Goal: Task Accomplishment & Management: Manage account settings

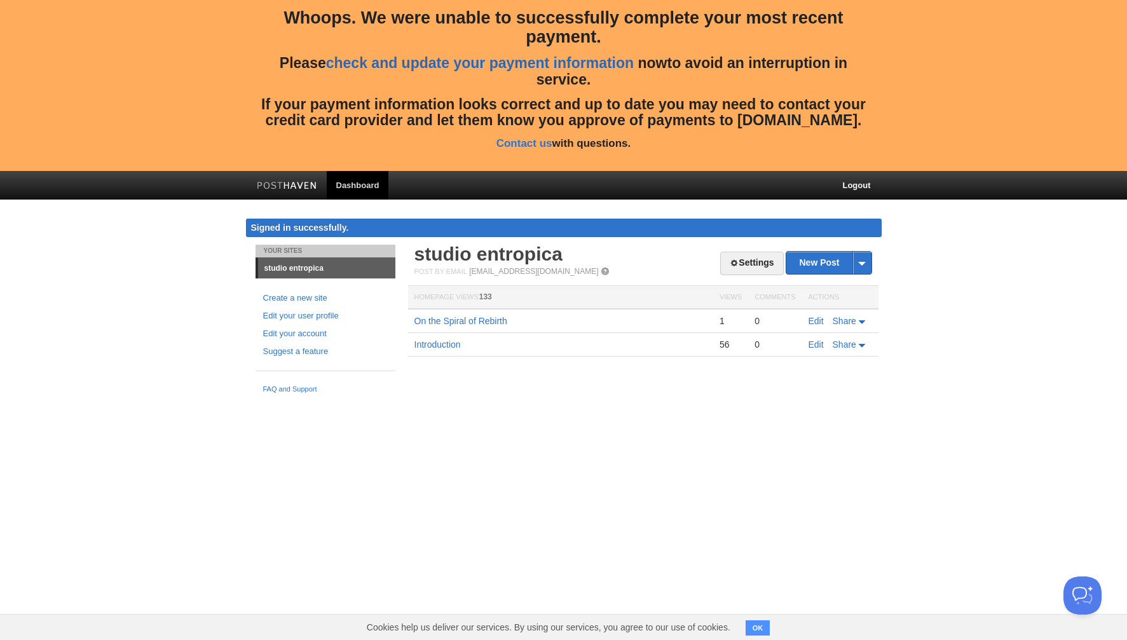
click at [574, 60] on link "check and update your payment information" at bounding box center [480, 63] width 308 height 17
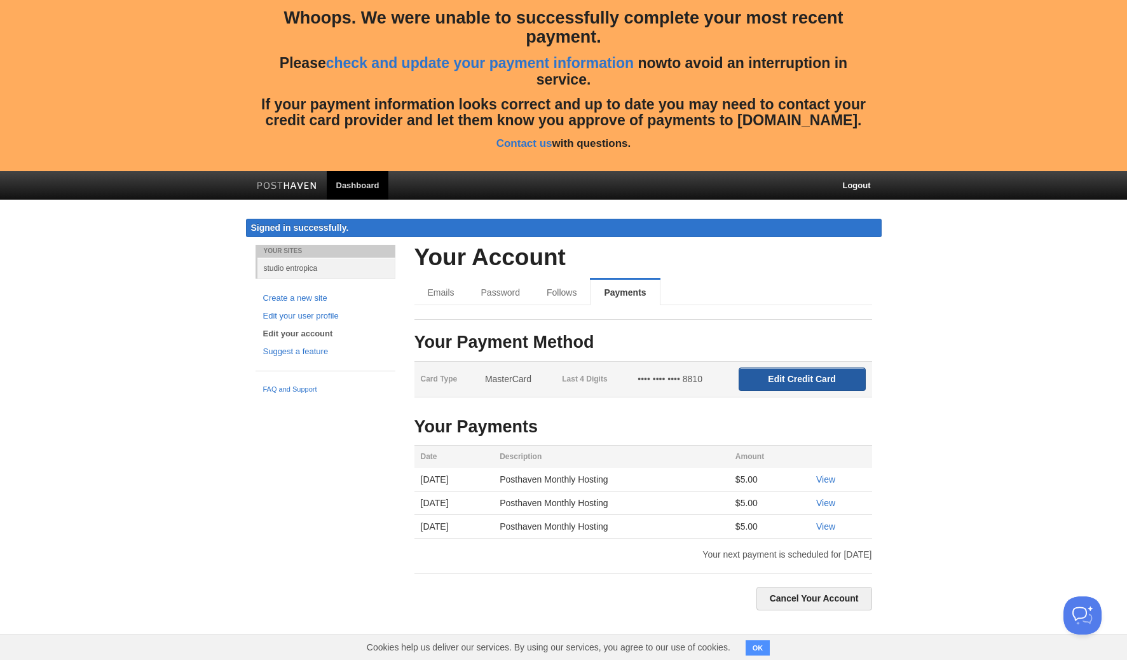
click at [823, 380] on input "Edit Credit Card" at bounding box center [802, 379] width 127 height 24
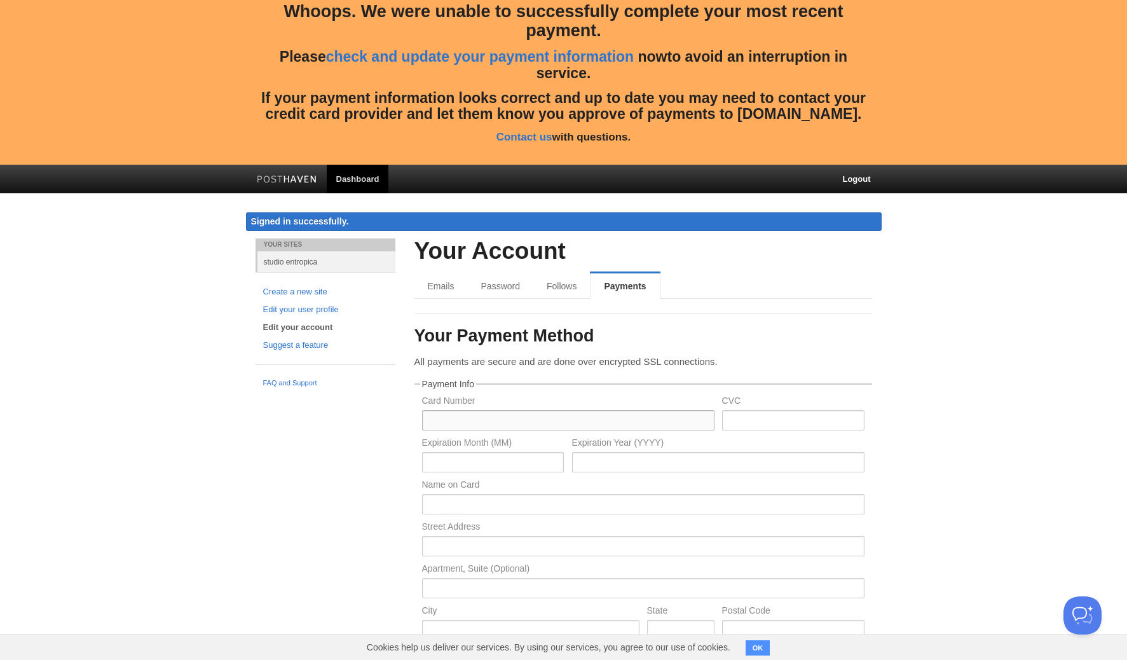
click at [678, 417] on input "text" at bounding box center [568, 420] width 292 height 20
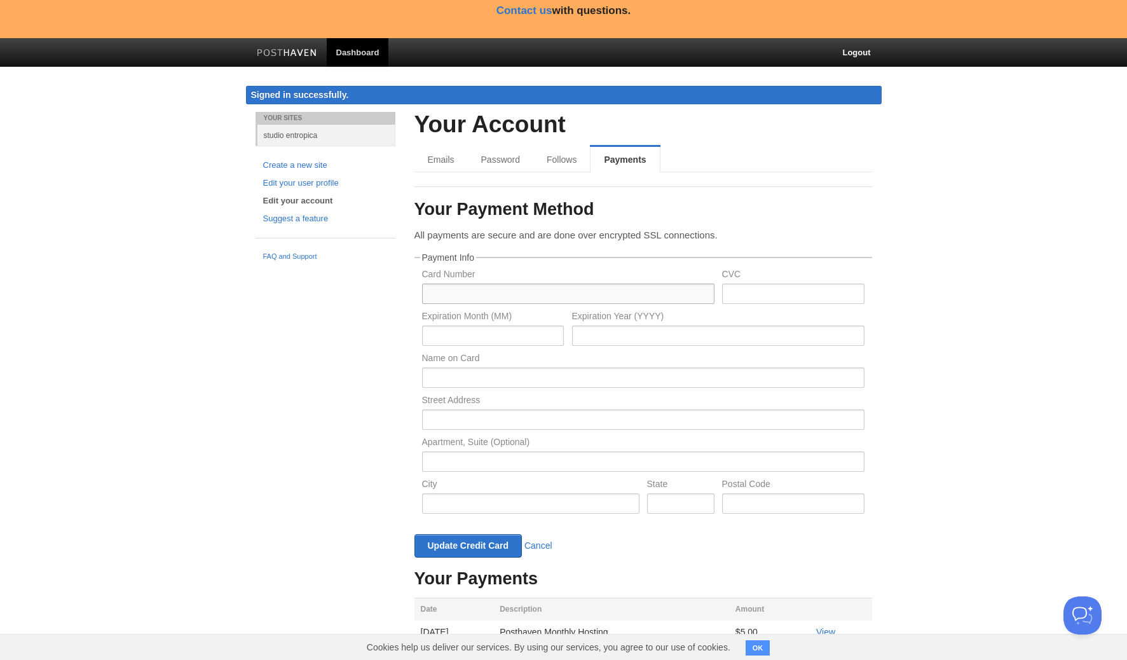
scroll to position [199, 0]
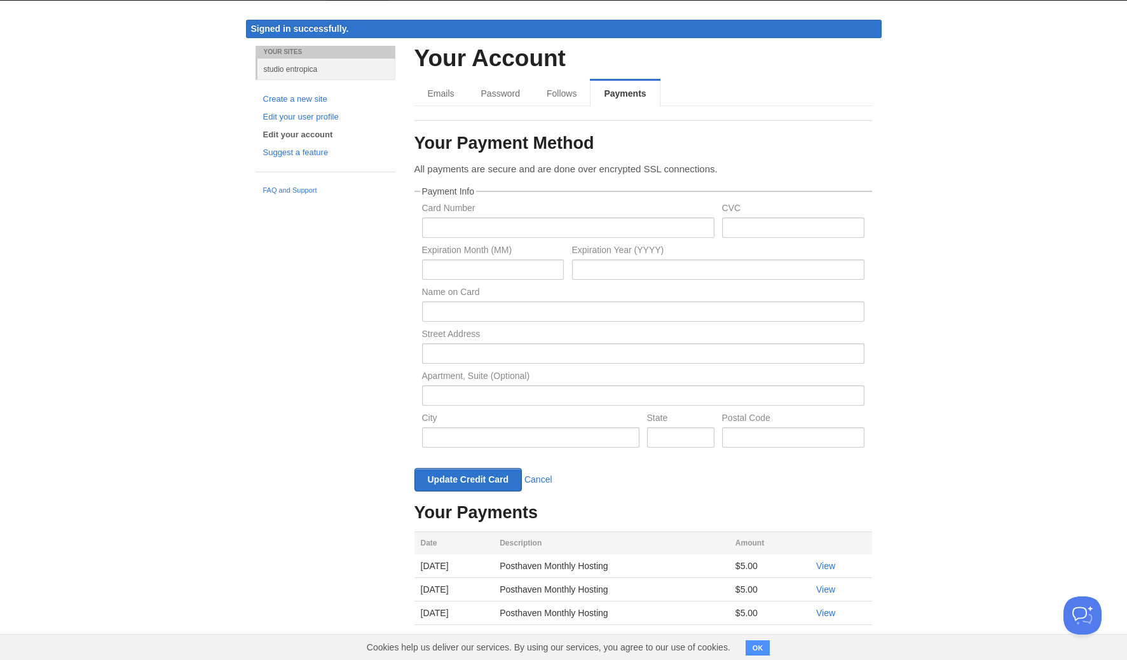
click at [155, 146] on body "Whoops. We were unable to successfully complete your most recent payment. Pleas…" at bounding box center [563, 261] width 1127 height 921
click at [603, 234] on input "text" at bounding box center [568, 227] width 292 height 20
paste input "[CREDIT_CARD_NUMBER]"
type input "[CREDIT_CARD_NUMBER]"
type input "10"
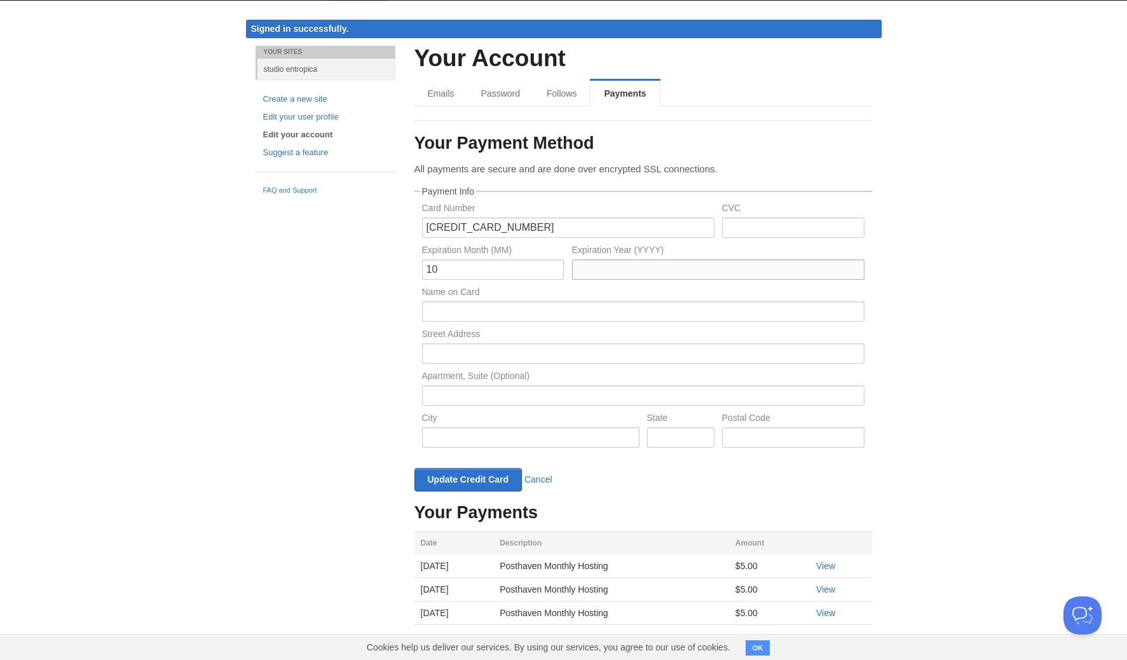
type input "2029"
type input "[PERSON_NAME]"
type input "[CREDIT_CARD_NUMBER]"
click at [792, 222] on input "text" at bounding box center [793, 227] width 142 height 20
type input "864"
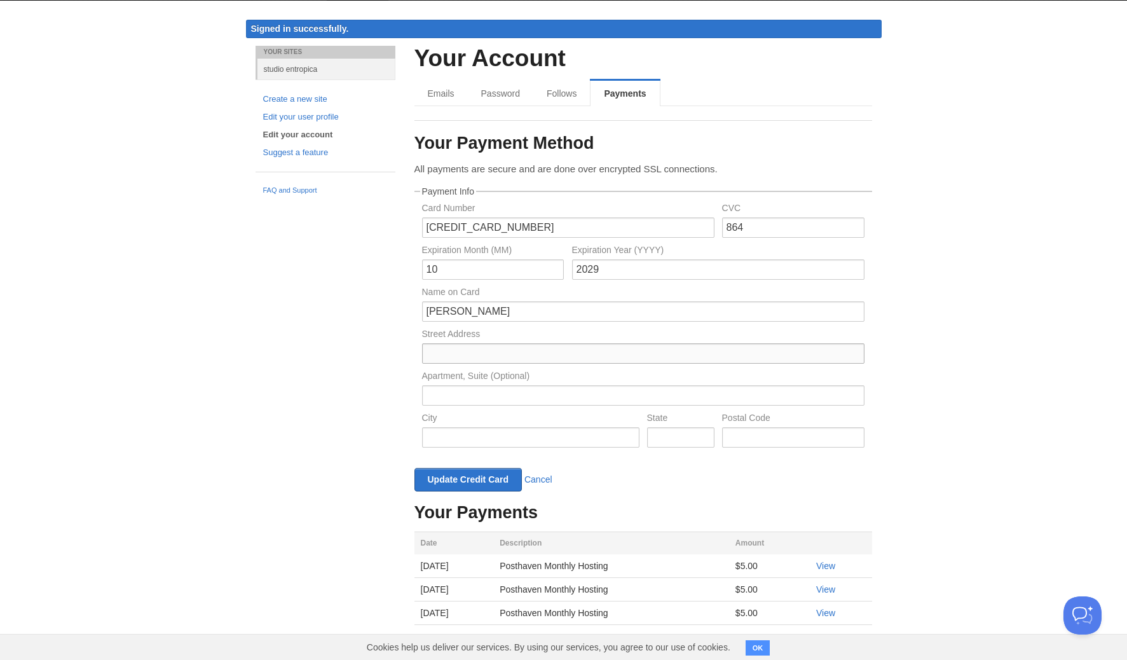
click at [608, 346] on input "text" at bounding box center [643, 353] width 442 height 20
type input "[STREET_ADDRESS]"
type input "Hohenschäftlarn"
type input "82069"
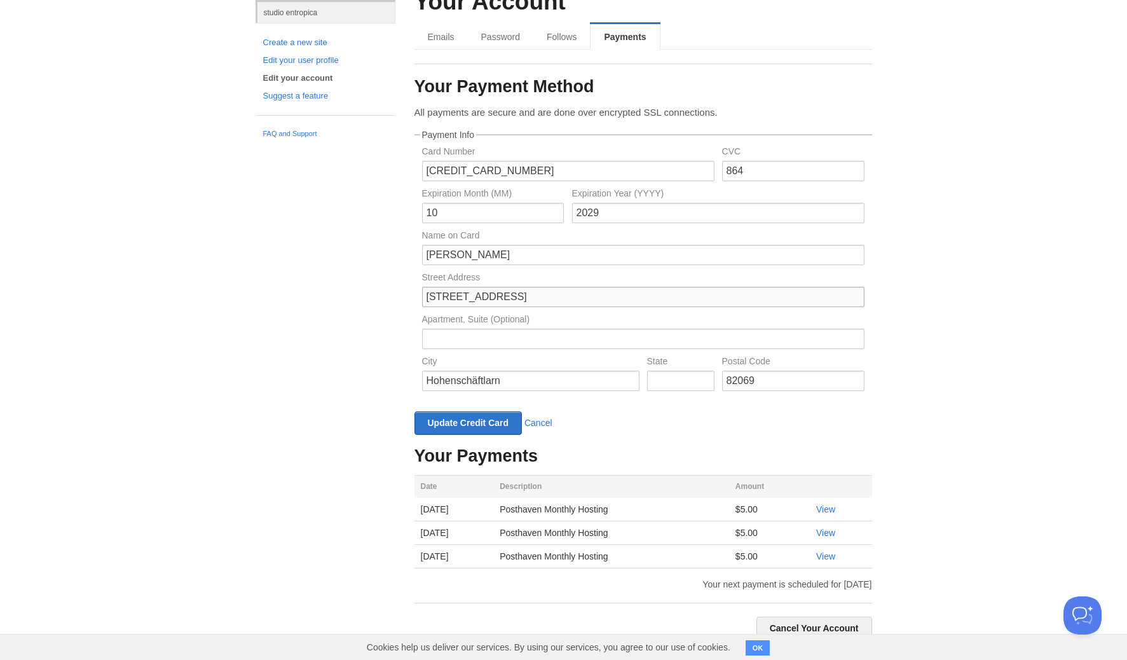
scroll to position [261, 0]
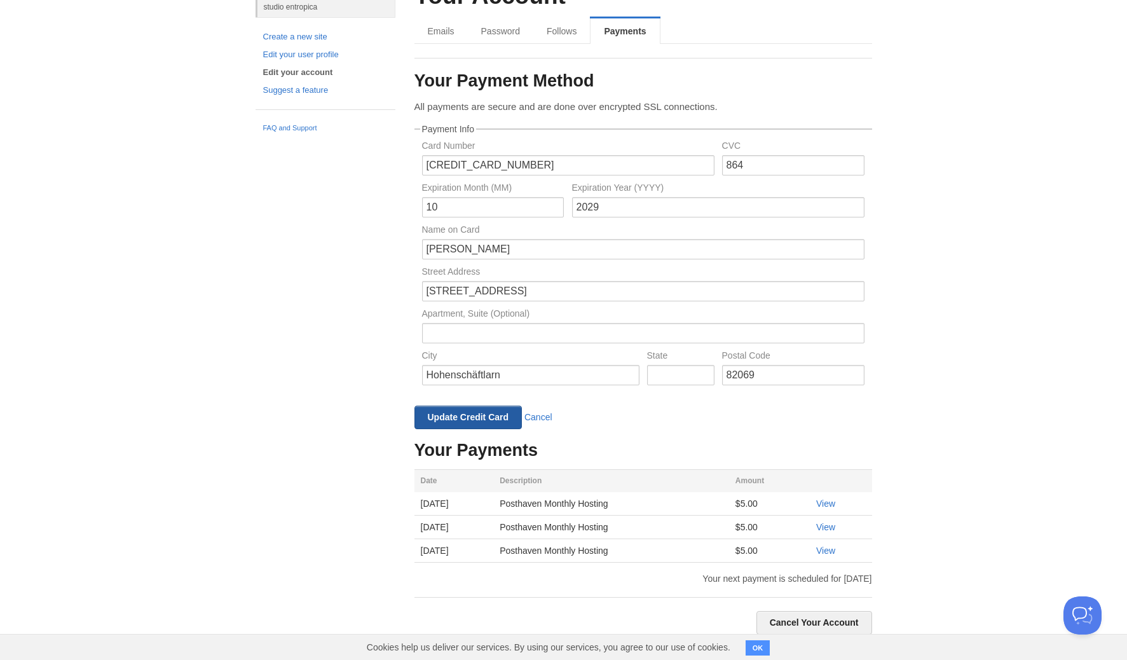
click at [470, 421] on input "Update Credit Card" at bounding box center [468, 418] width 108 height 24
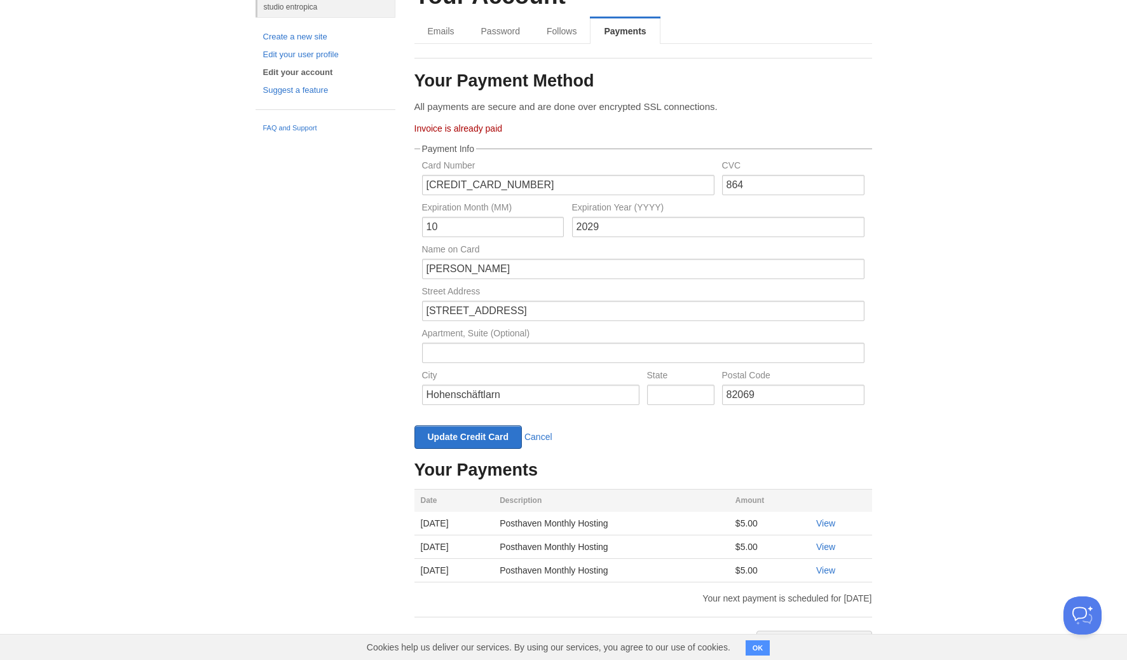
click at [760, 640] on span "OK" at bounding box center [760, 646] width 28 height 25
click at [758, 648] on button "OK" at bounding box center [758, 647] width 25 height 15
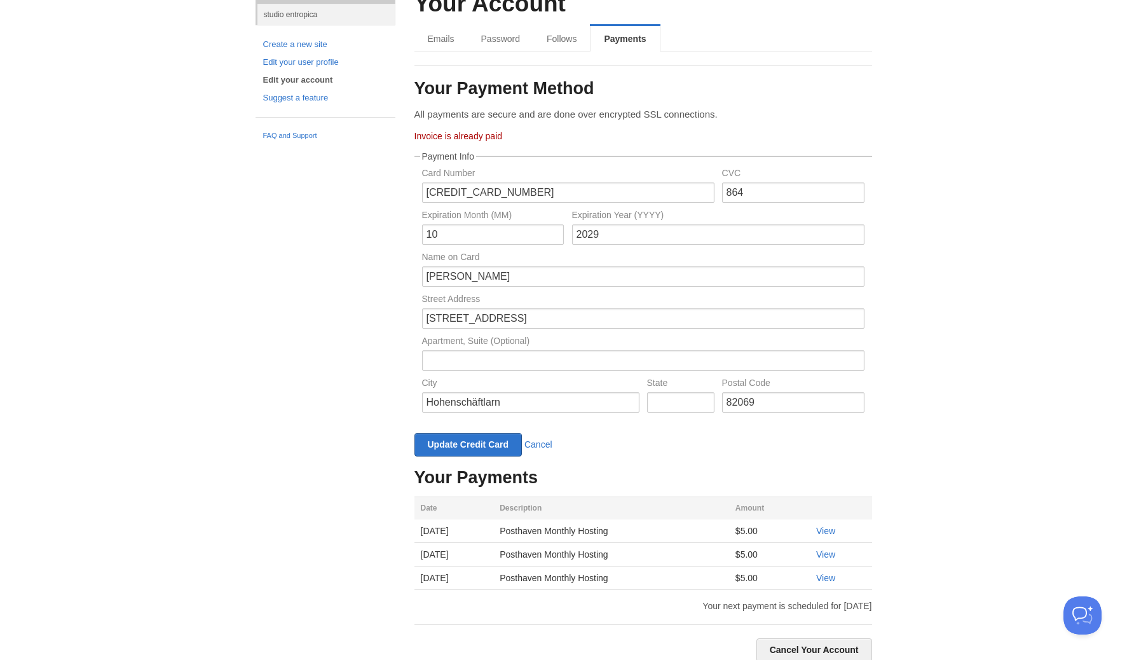
scroll to position [281, 0]
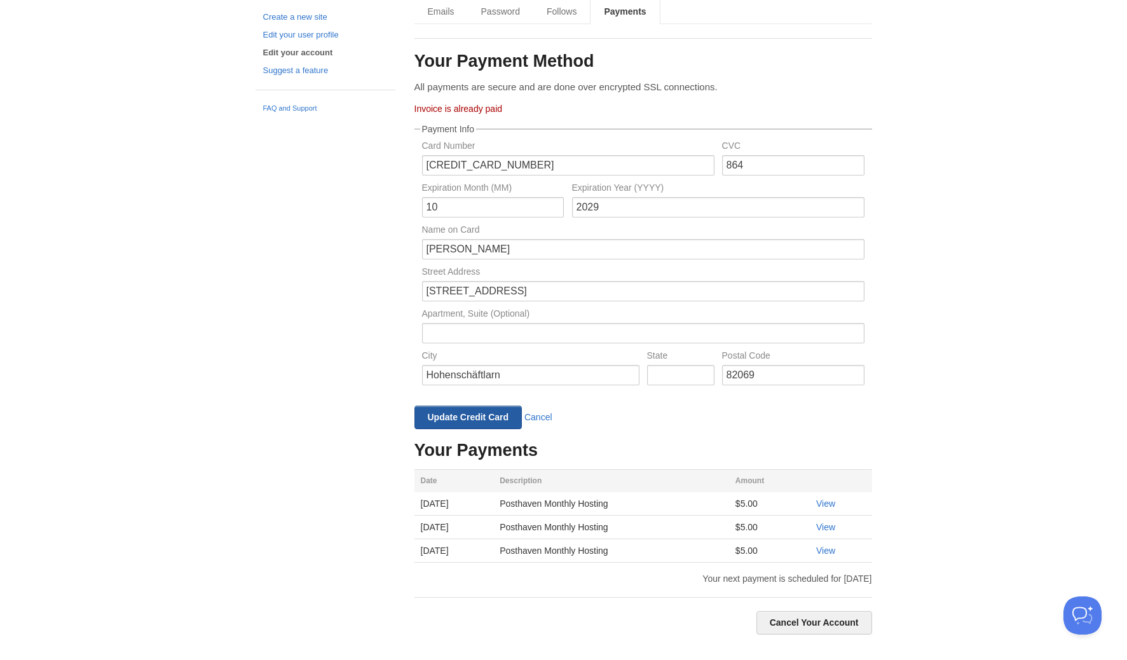
click at [487, 420] on input "Update Credit Card" at bounding box center [468, 418] width 108 height 24
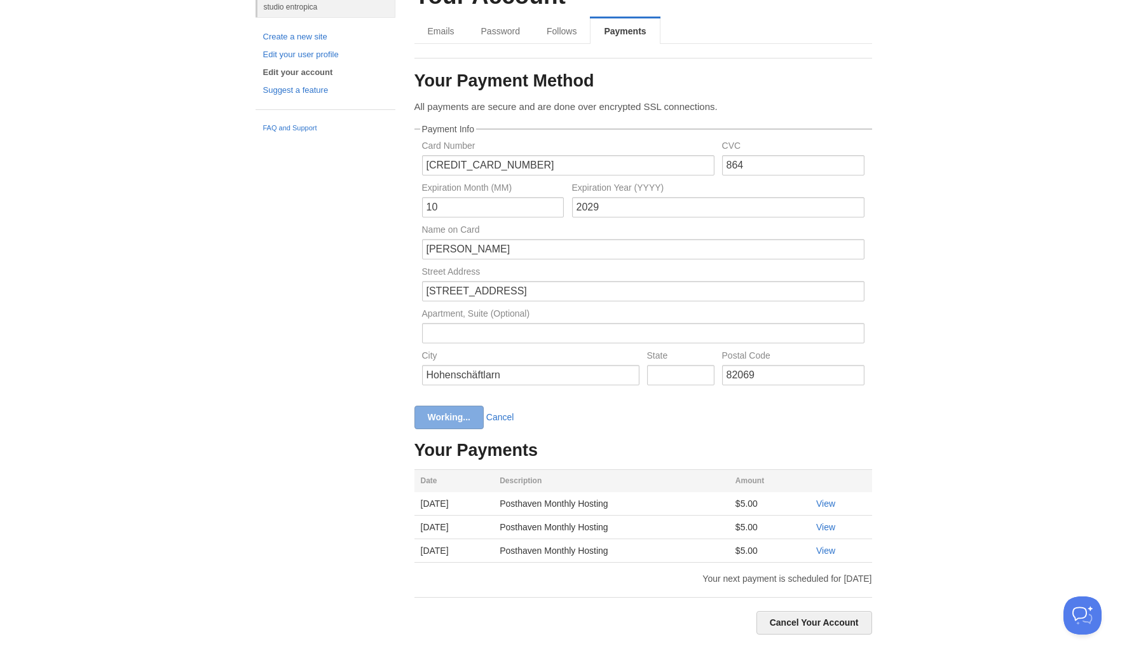
scroll to position [0, 0]
